Goal: Transaction & Acquisition: Purchase product/service

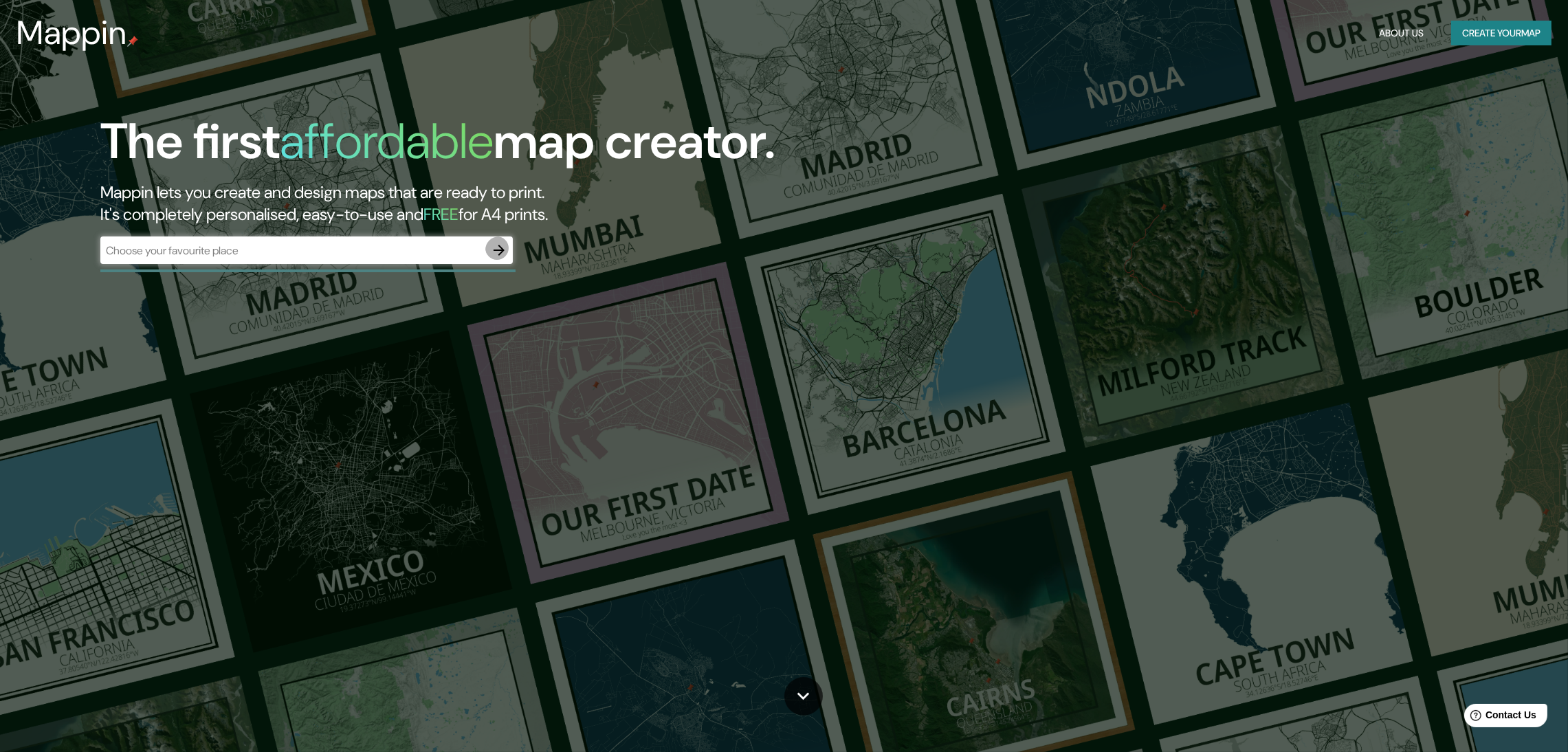
click at [502, 242] on icon "button" at bounding box center [499, 250] width 17 height 17
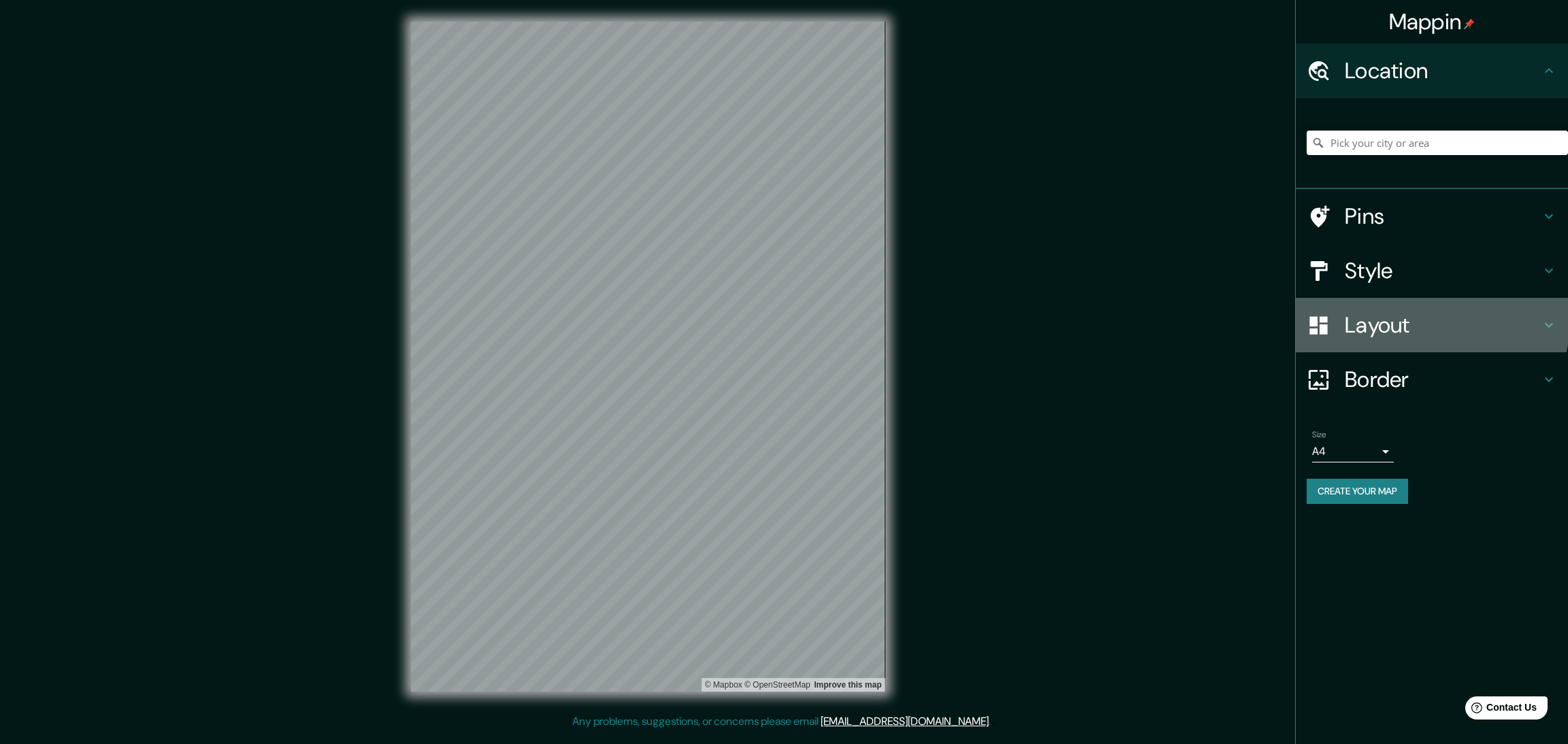
click at [1398, 312] on h4 "Layout" at bounding box center [1443, 325] width 196 height 27
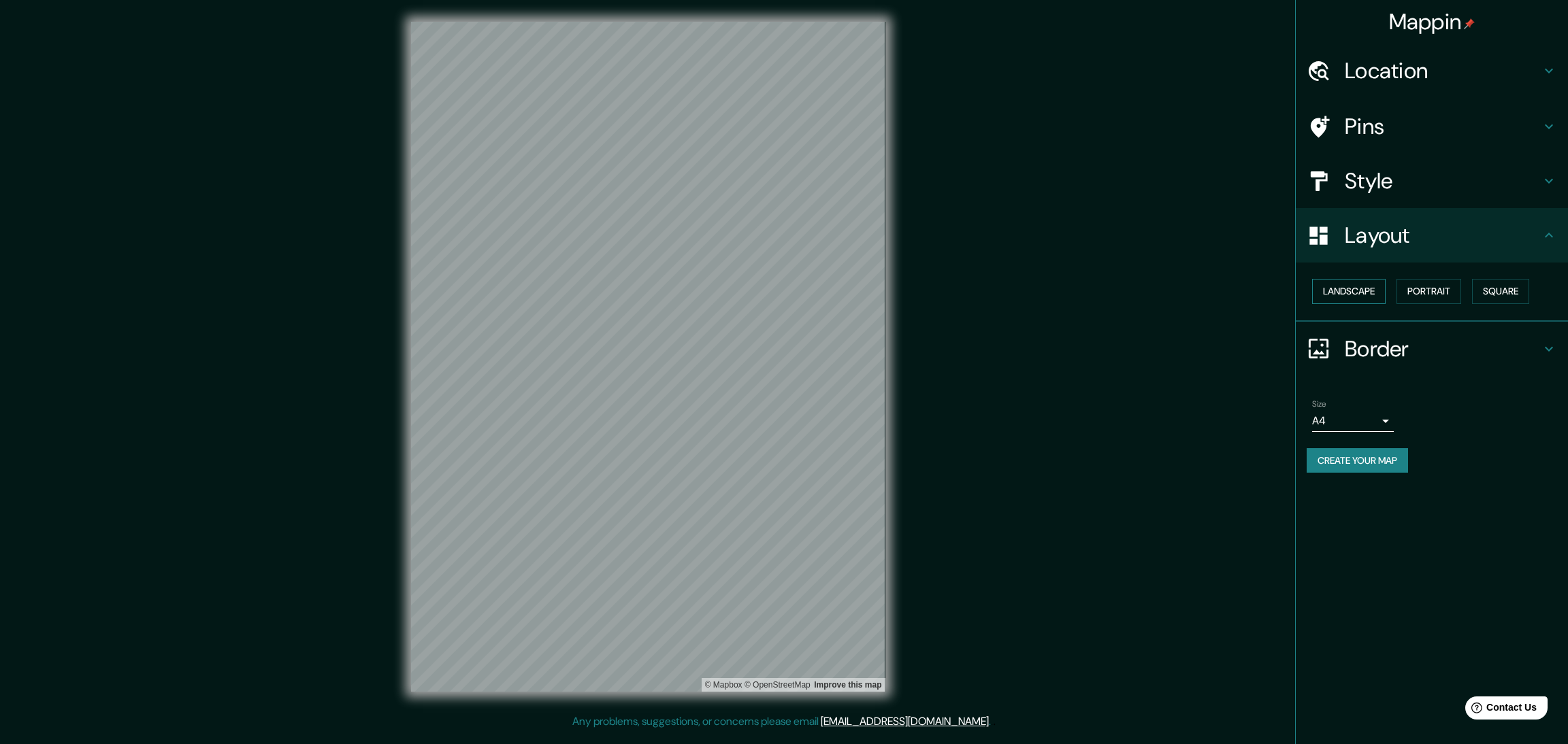
click at [1331, 279] on button "Landscape" at bounding box center [1349, 291] width 74 height 25
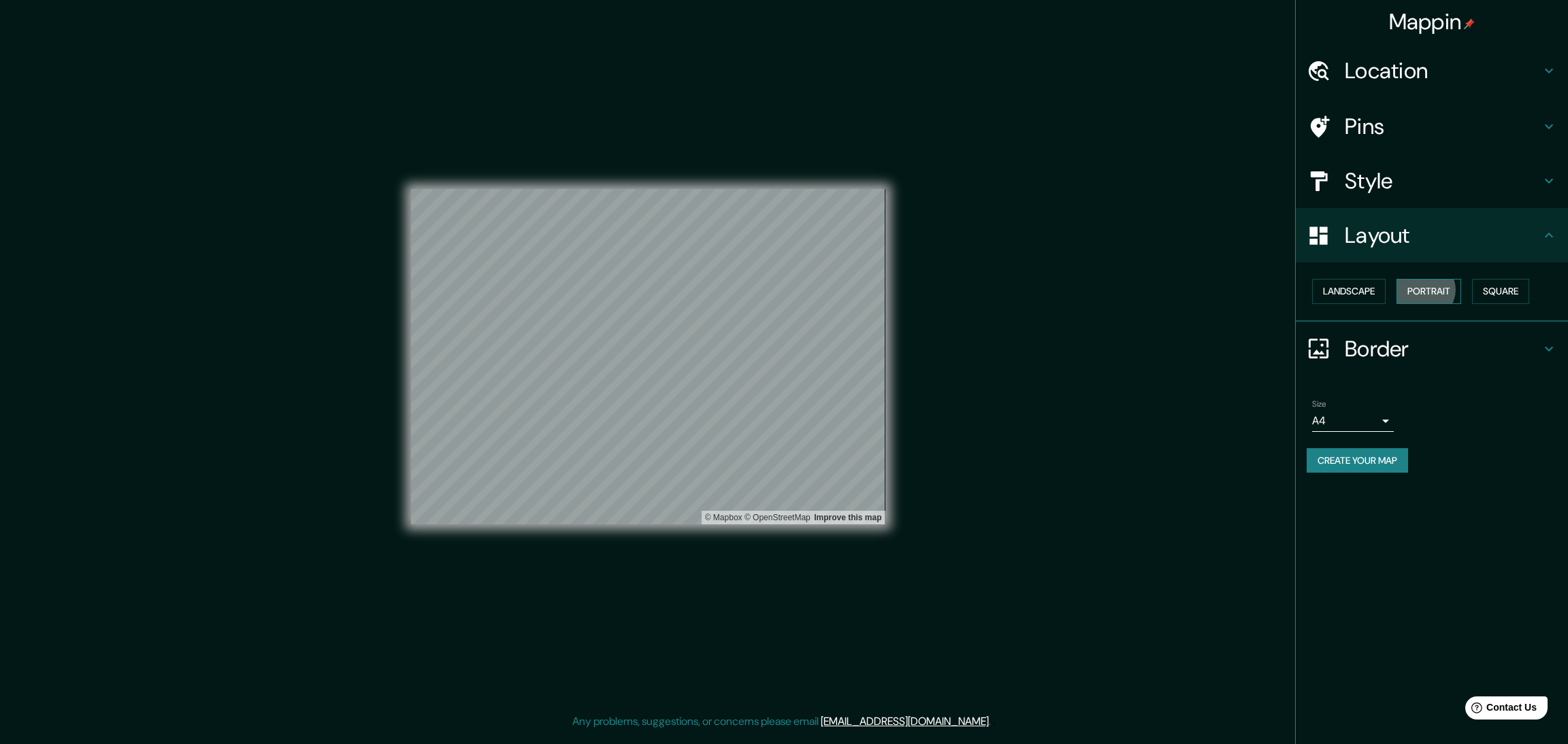
click at [1415, 279] on button "Portrait" at bounding box center [1428, 291] width 65 height 25
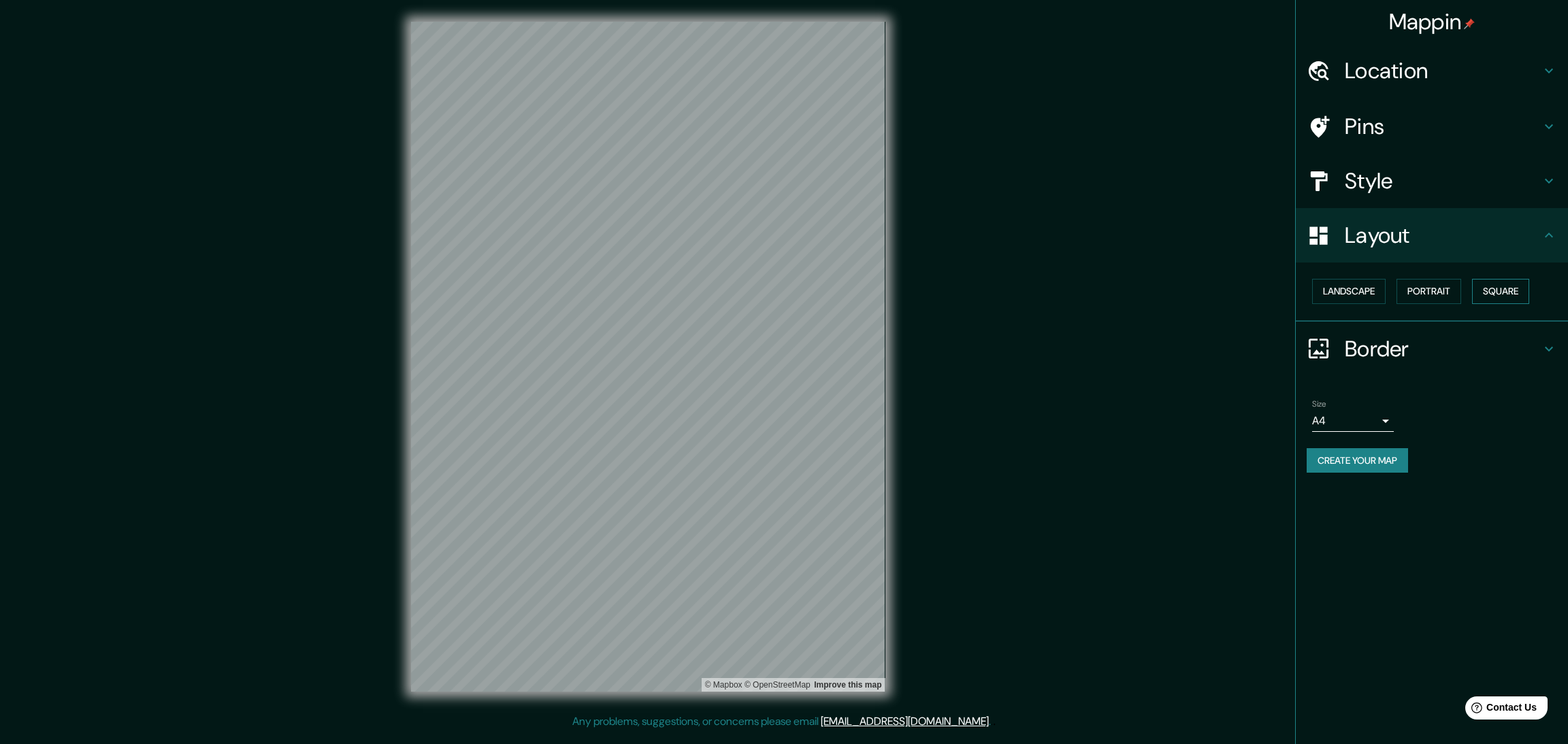
click at [1485, 279] on button "Square" at bounding box center [1501, 291] width 57 height 25
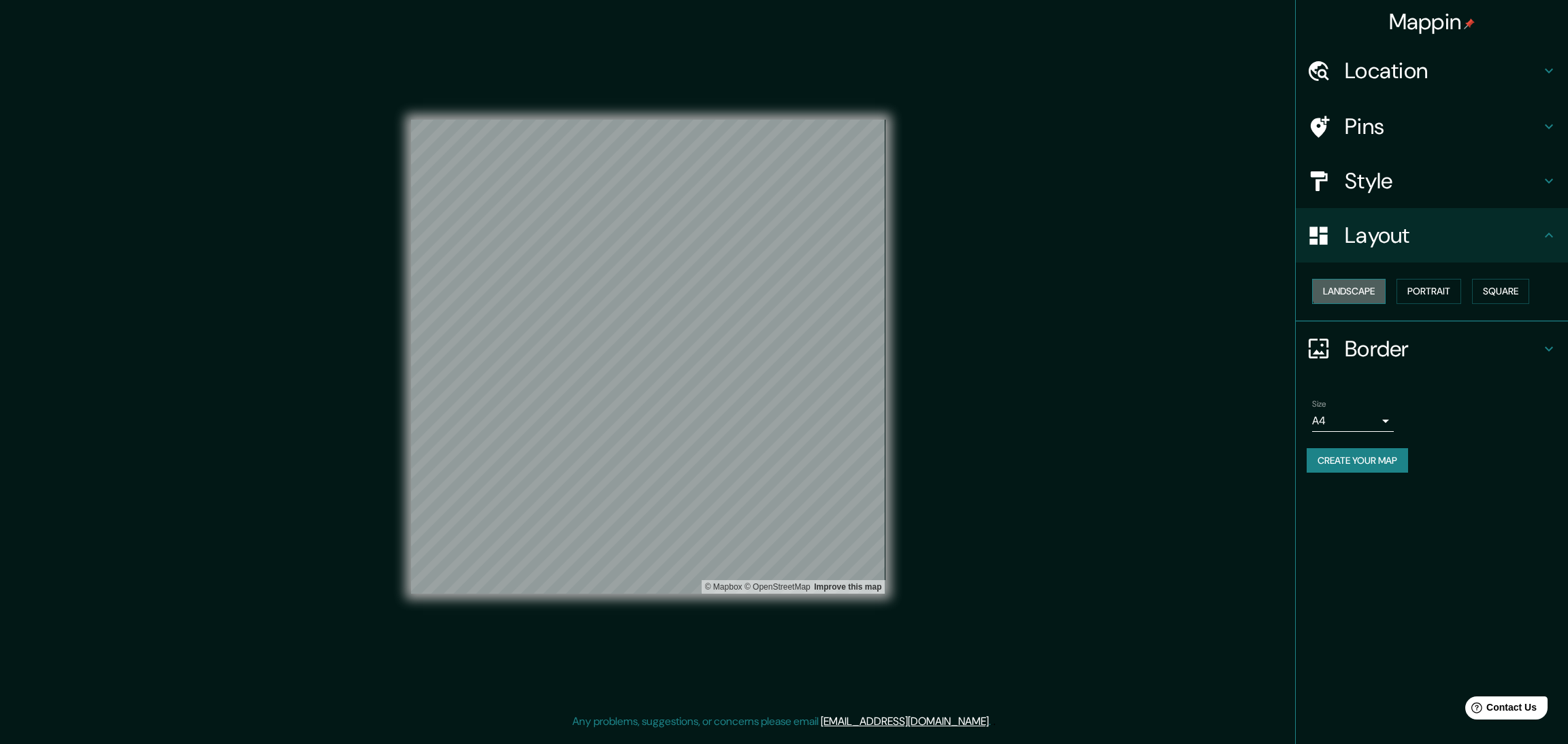
click at [1358, 279] on button "Landscape" at bounding box center [1349, 291] width 74 height 25
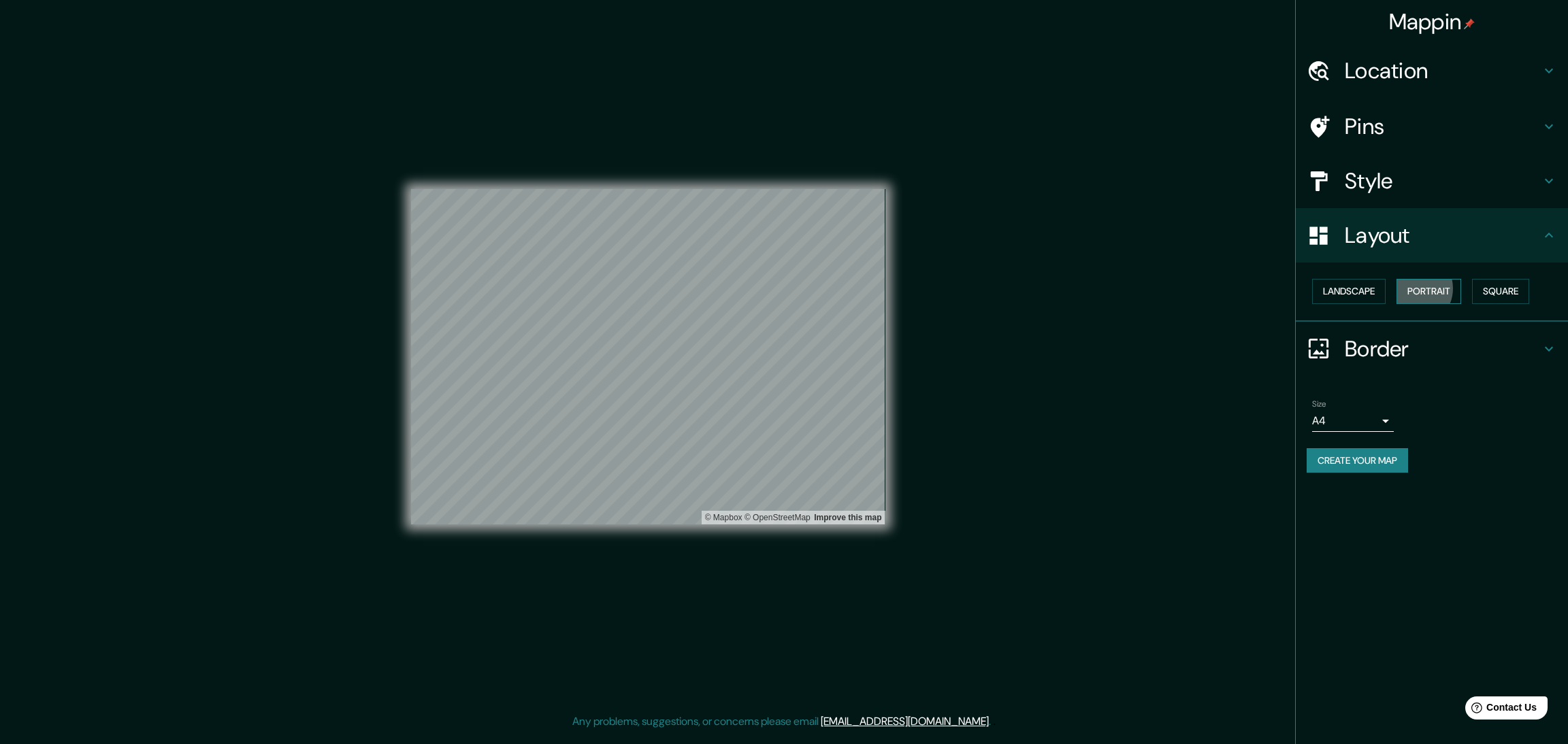
click at [1402, 279] on button "Portrait" at bounding box center [1428, 291] width 65 height 25
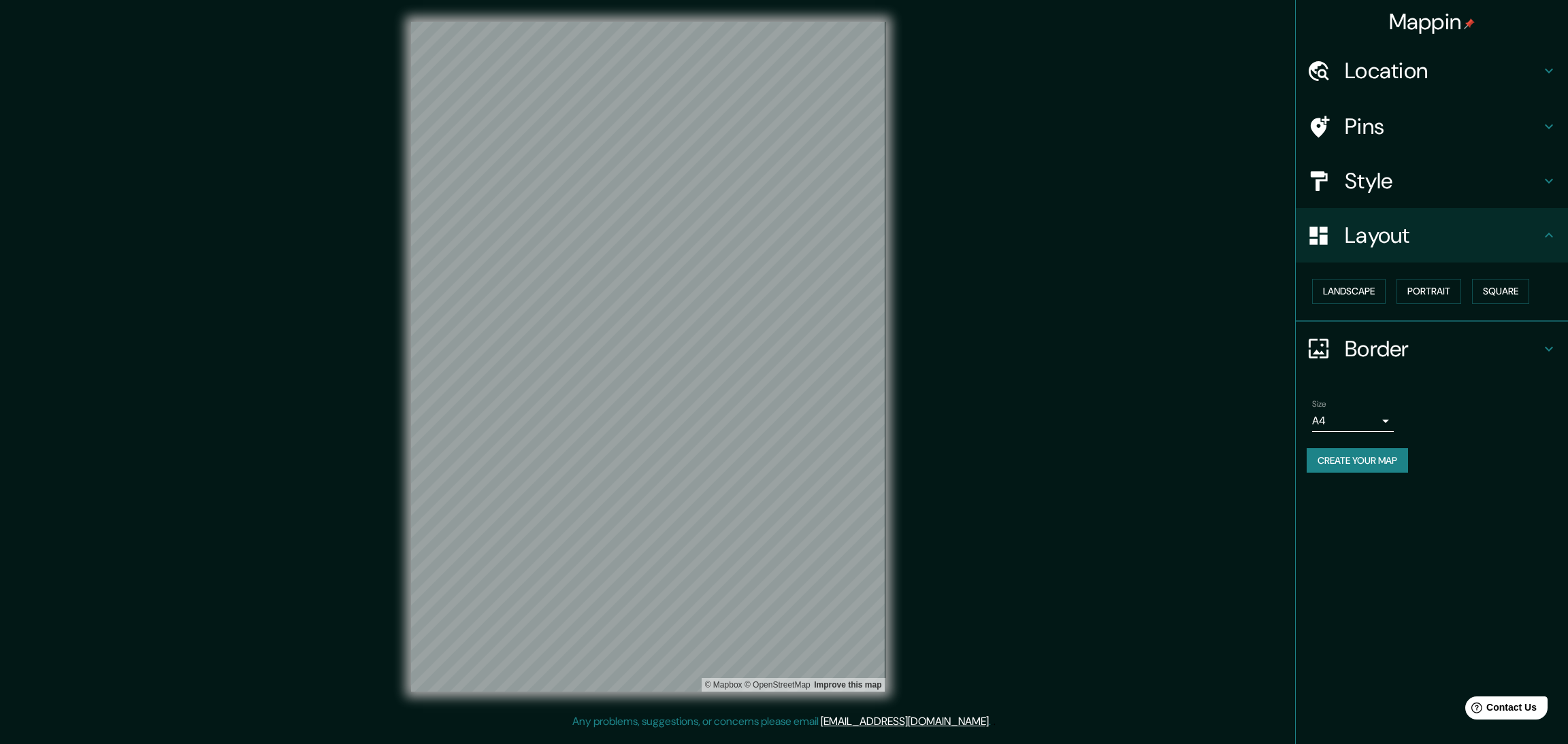
click at [394, 306] on div "© Mapbox © OpenStreetMap Improve this map" at bounding box center [649, 357] width 518 height 713
click at [891, 316] on div "© Mapbox © OpenStreetMap Improve this map" at bounding box center [649, 357] width 518 height 713
click at [1431, 279] on button "Portrait" at bounding box center [1428, 291] width 65 height 25
click at [1381, 273] on div "Landscape Portrait Square" at bounding box center [1437, 291] width 261 height 36
click at [1472, 279] on button "Square" at bounding box center [1501, 291] width 57 height 25
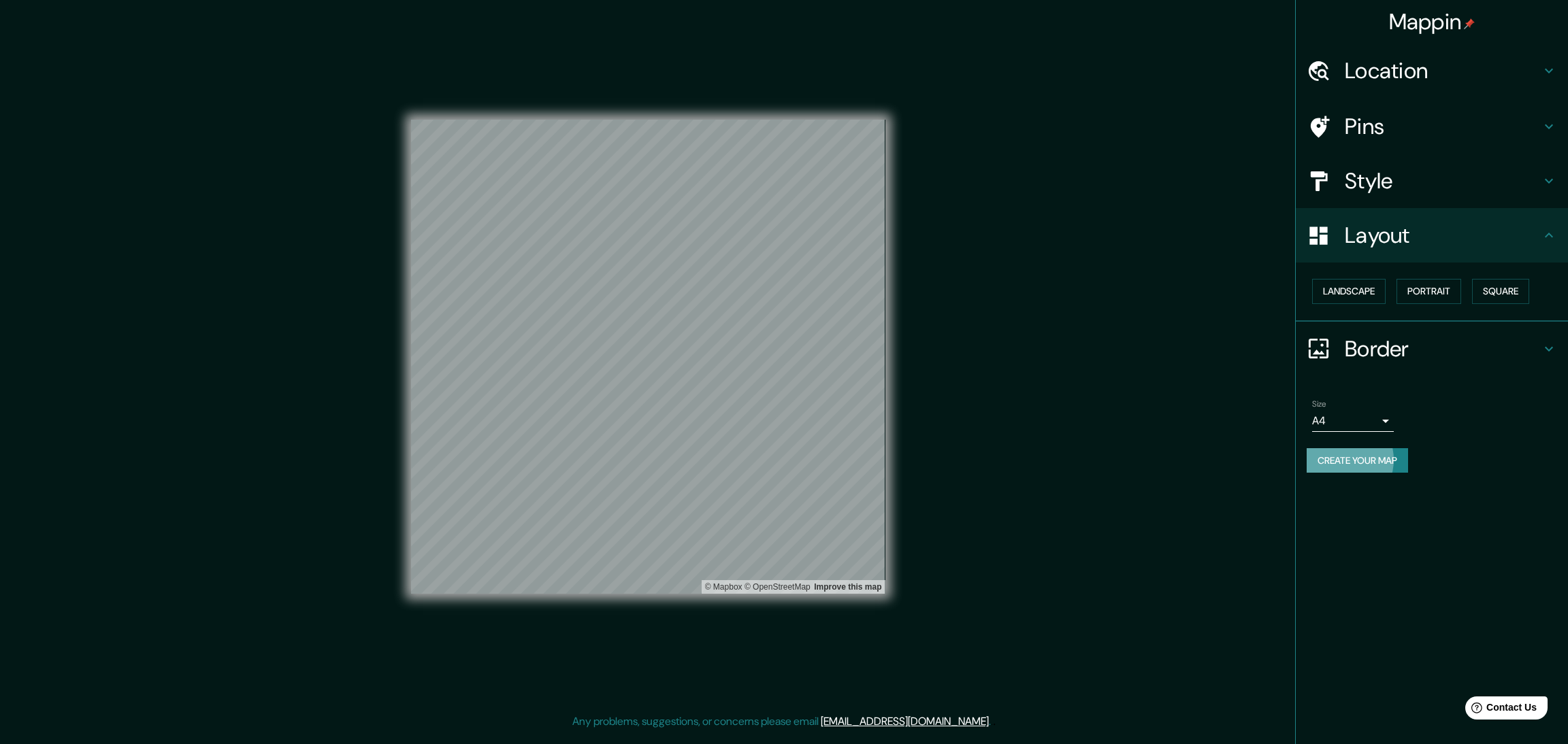
click at [1338, 448] on button "Create your map" at bounding box center [1358, 461] width 101 height 25
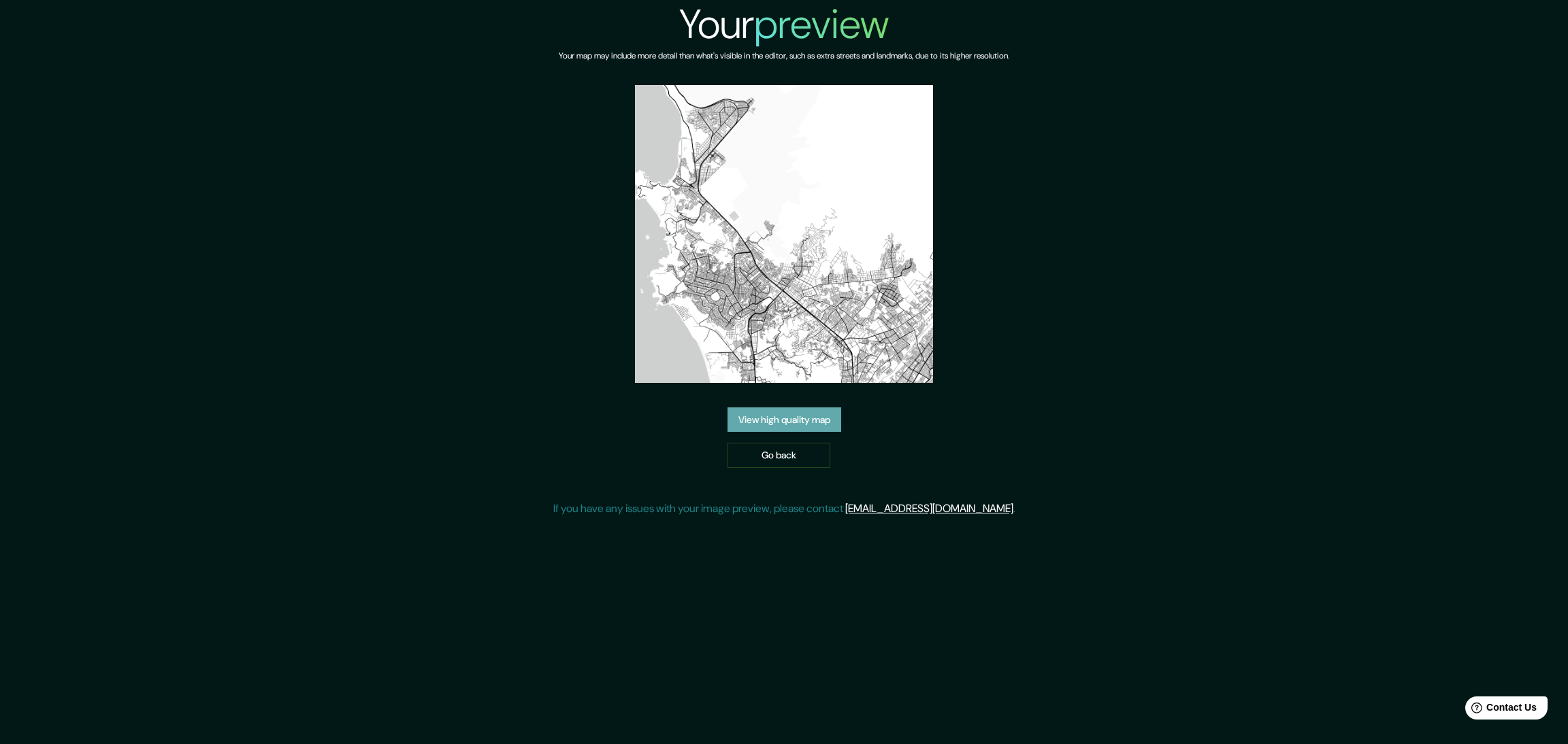
click at [819, 407] on link "View high quality map" at bounding box center [785, 420] width 114 height 25
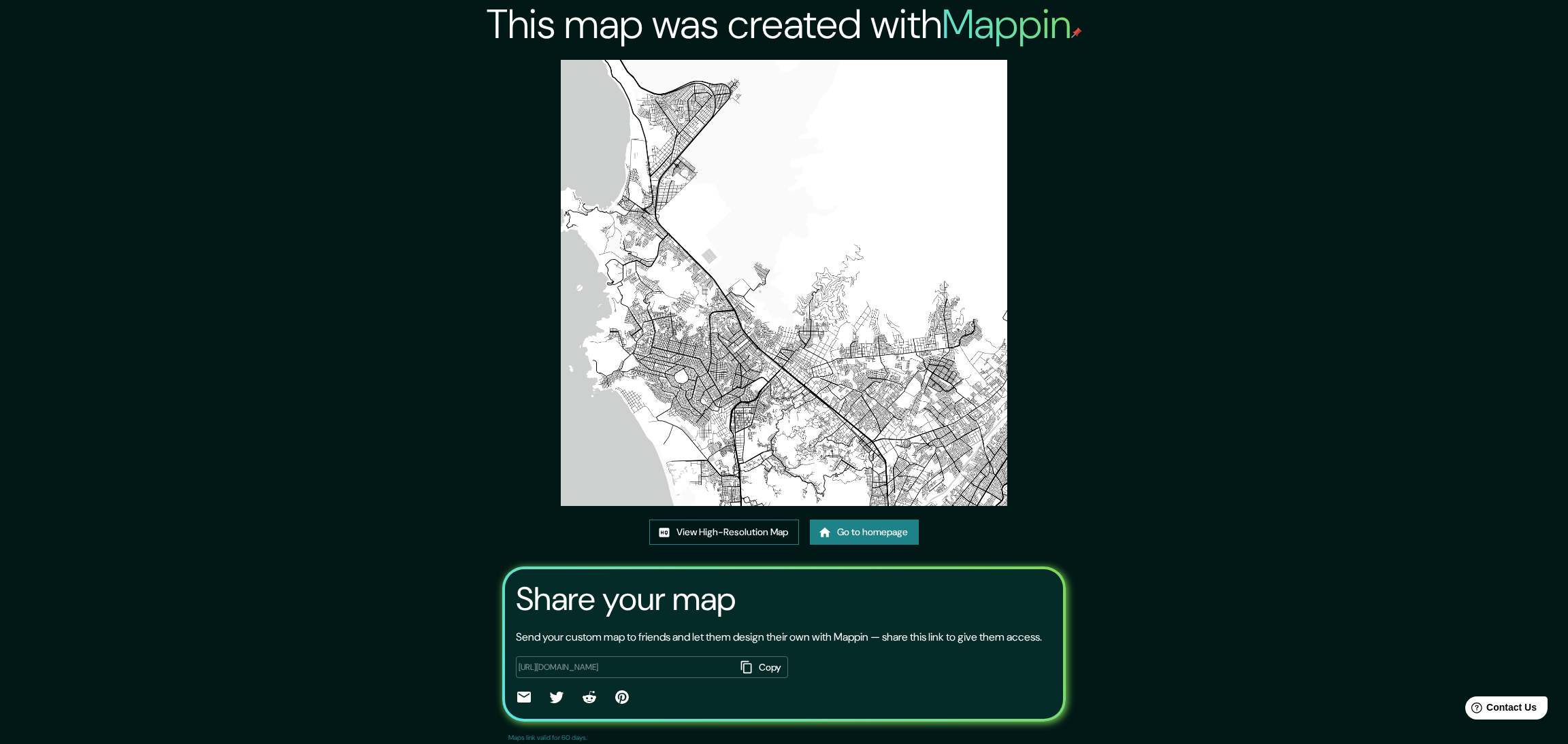
click at [762, 520] on link "View High-Resolution Map" at bounding box center [724, 532] width 150 height 25
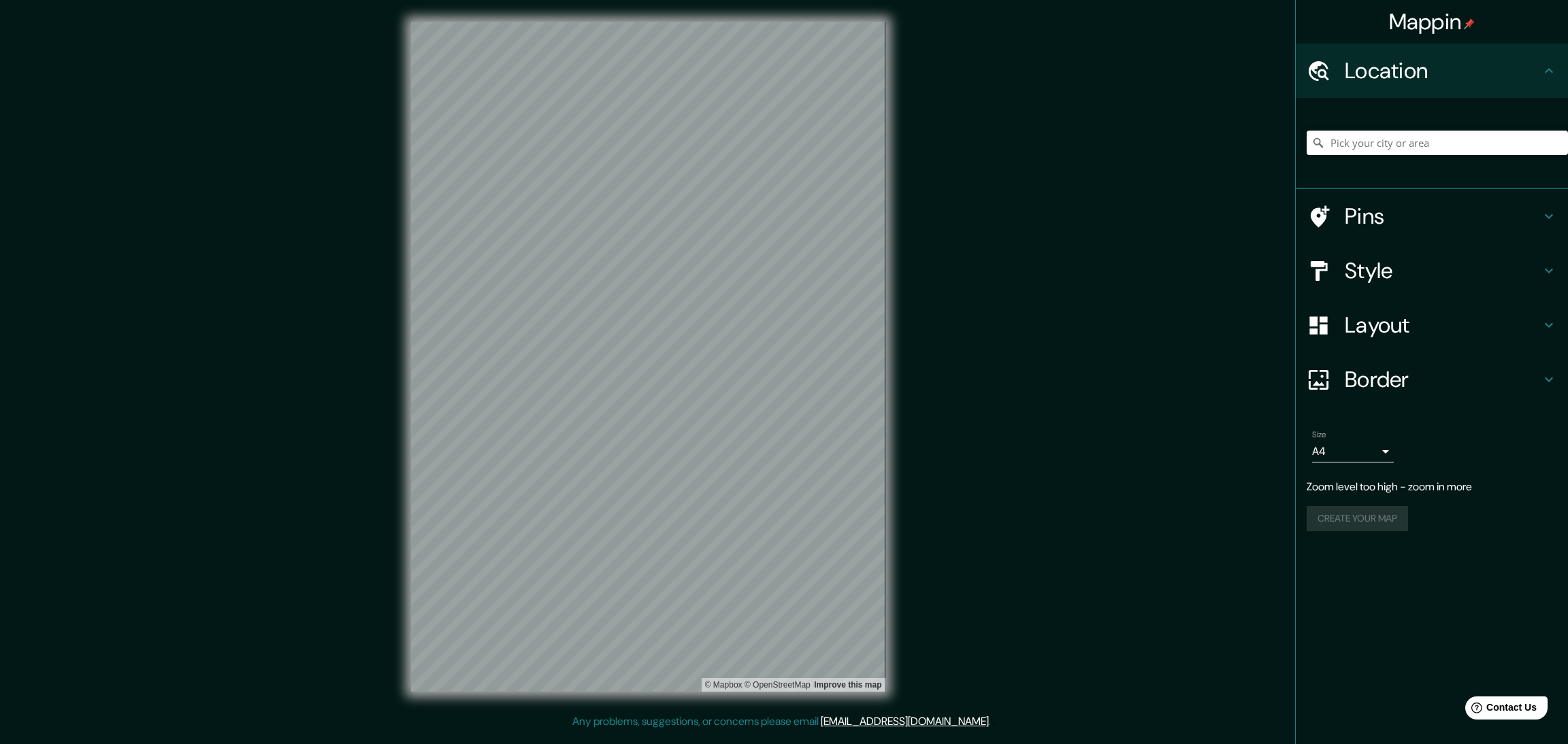
click at [1386, 312] on h4 "Layout" at bounding box center [1443, 325] width 196 height 27
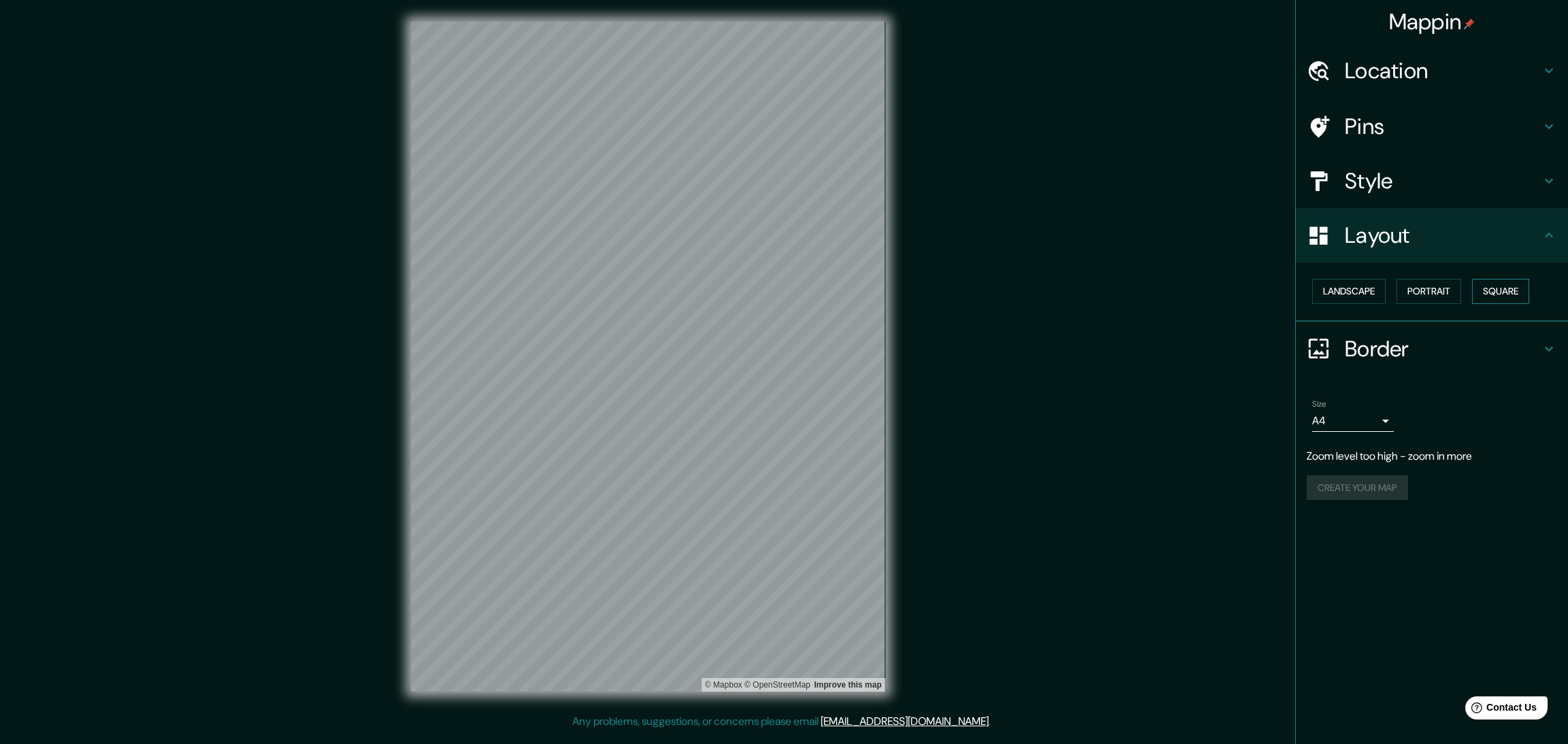
click at [1480, 279] on button "Square" at bounding box center [1501, 291] width 57 height 25
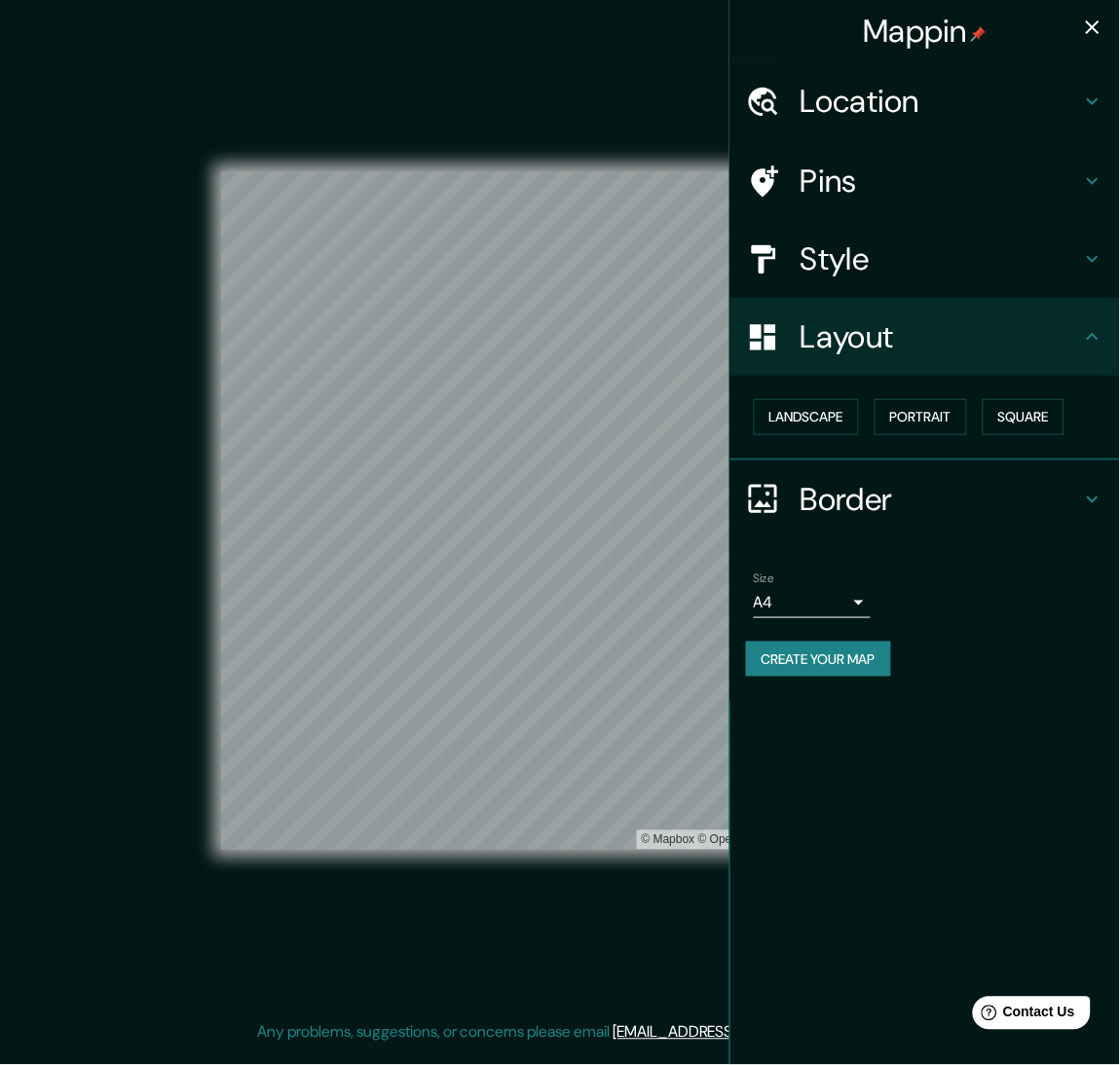
click at [1100, 21] on icon "button" at bounding box center [1093, 28] width 14 height 14
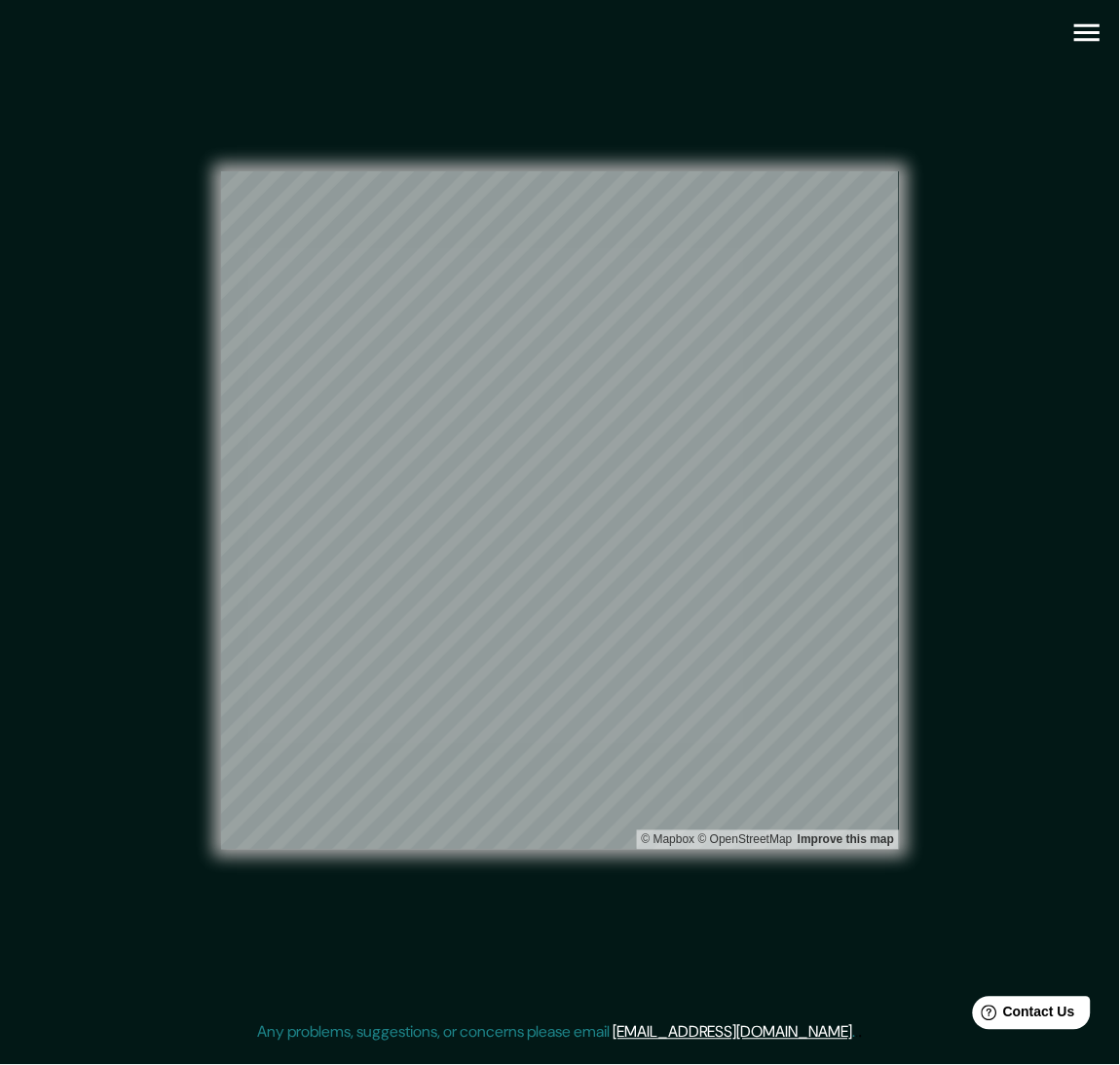
click at [61, 137] on div "© Mapbox © OpenStreetMap Improve this map" at bounding box center [560, 511] width 1009 height 960
click at [1077, 37] on button "button" at bounding box center [1087, 33] width 50 height 50
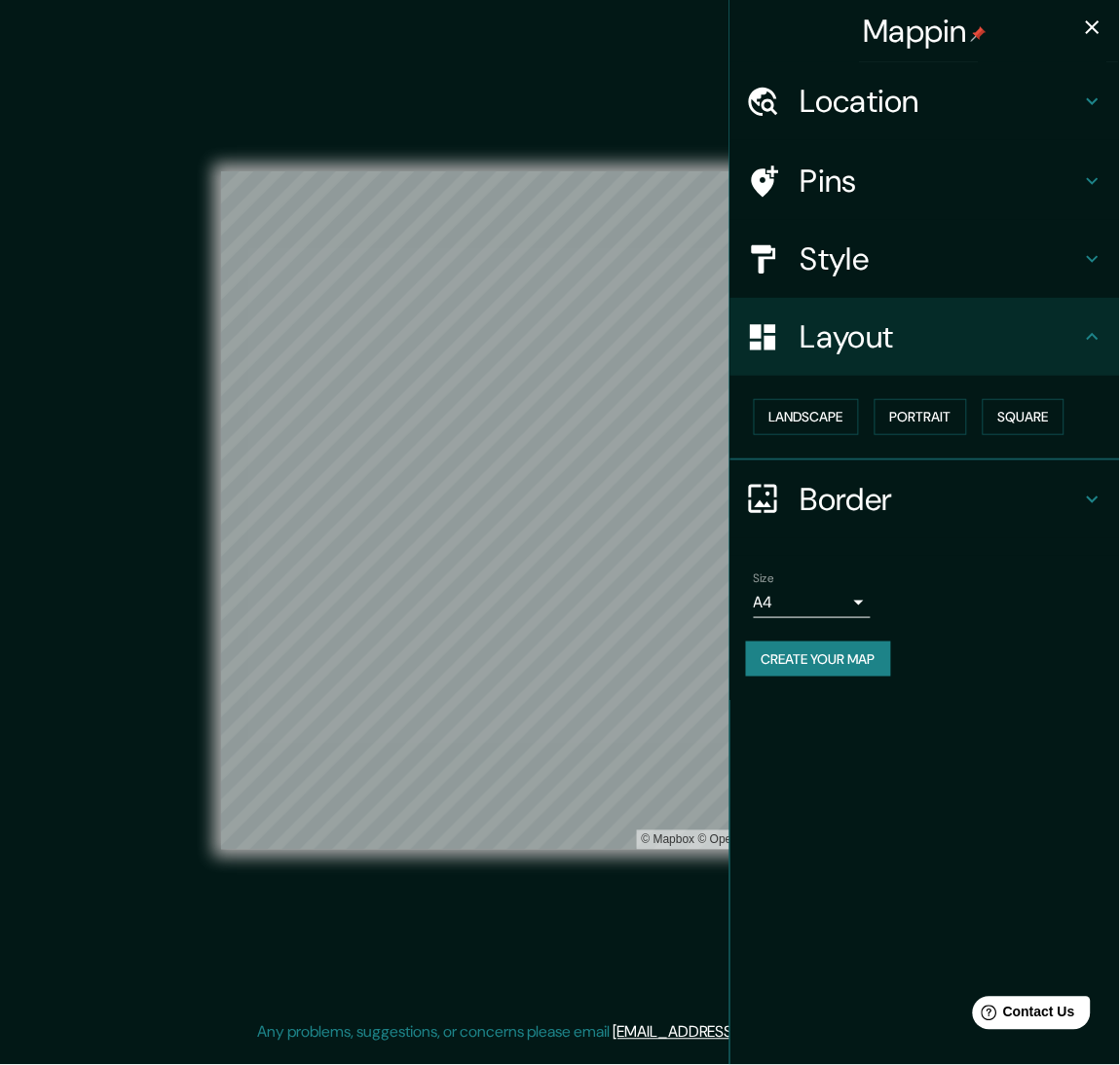
click at [850, 642] on button "Create your map" at bounding box center [819, 660] width 145 height 36
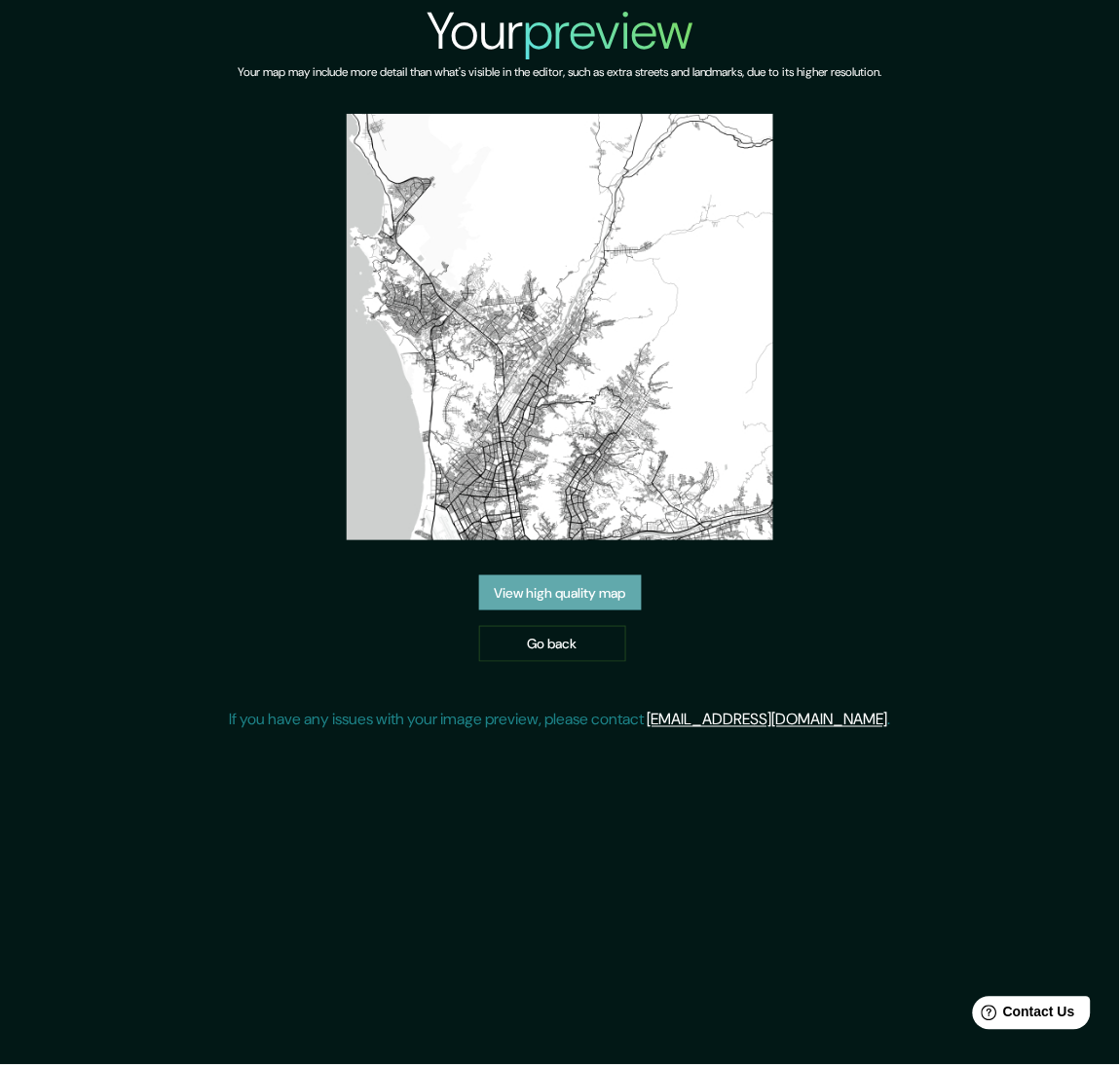
click at [595, 575] on link "View high quality map" at bounding box center [560, 593] width 163 height 36
